Goal: Find specific page/section: Find specific page/section

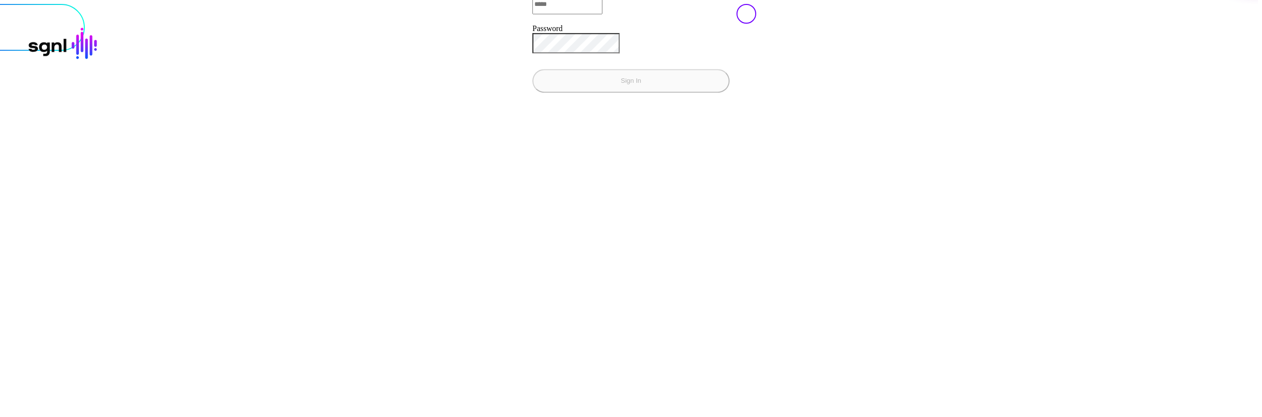
type input "**********"
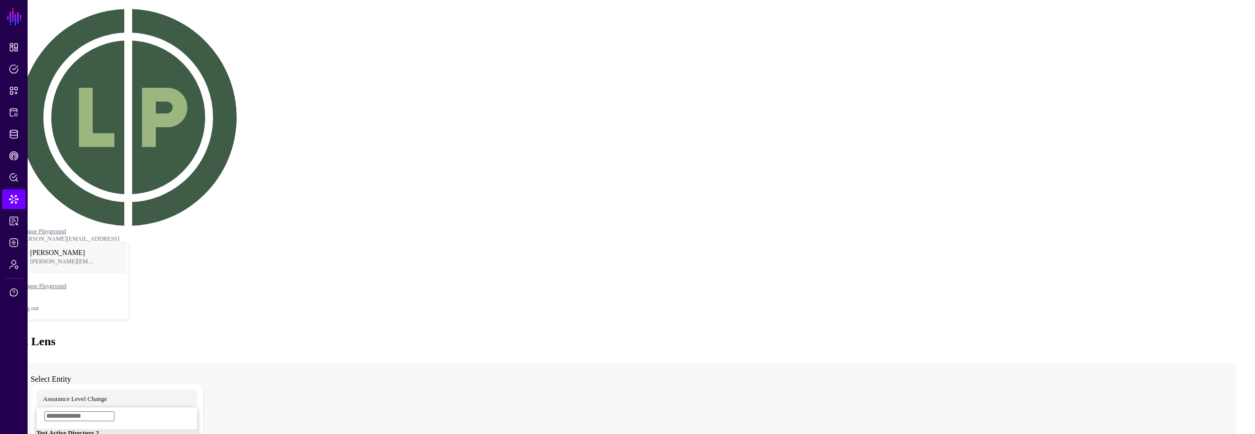
click at [500, 335] on div "Data Lens" at bounding box center [627, 341] width 1247 height 13
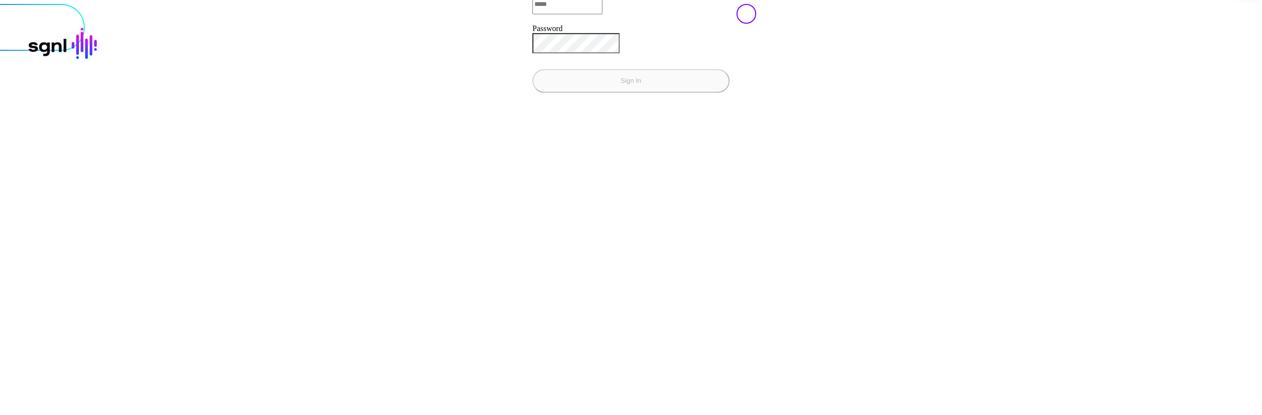
type input "**********"
